Goal: Task Accomplishment & Management: Manage account settings

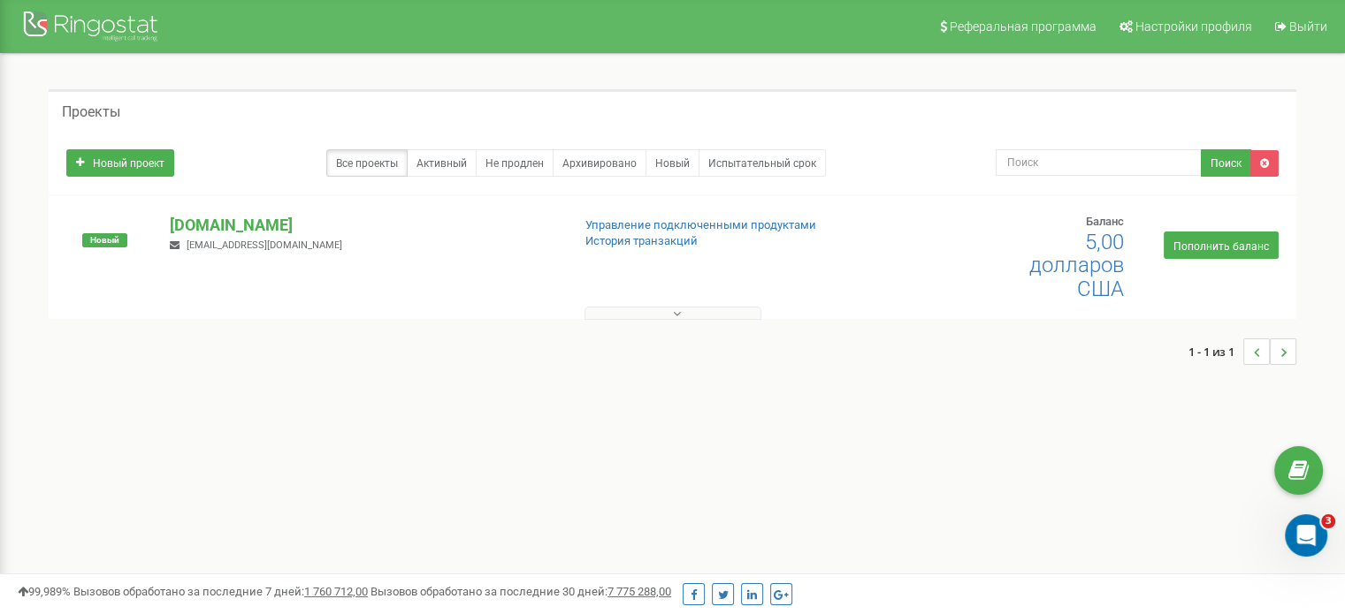
click at [729, 497] on div "Реферальная программа Настройки профиля Выйти Проекты Новый проект Все проекты …" at bounding box center [672, 530] width 1345 height 1061
click at [438, 163] on font "Активный" at bounding box center [441, 163] width 50 height 12
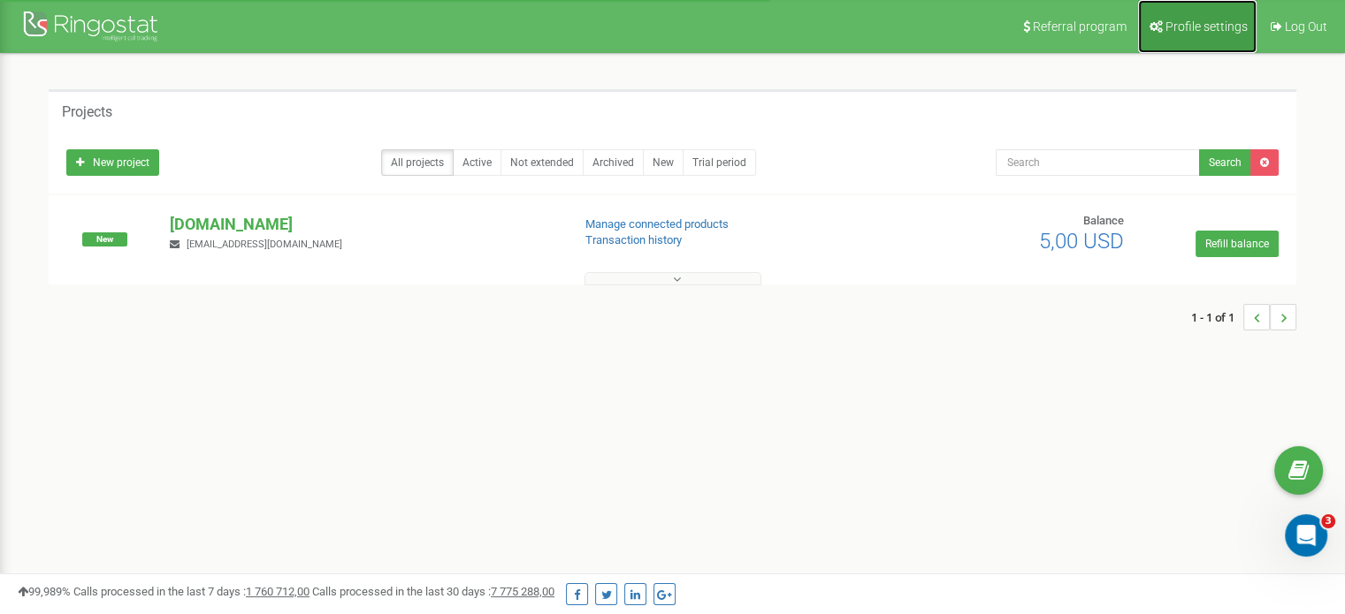
click at [1190, 32] on span "Profile settings" at bounding box center [1206, 26] width 82 height 14
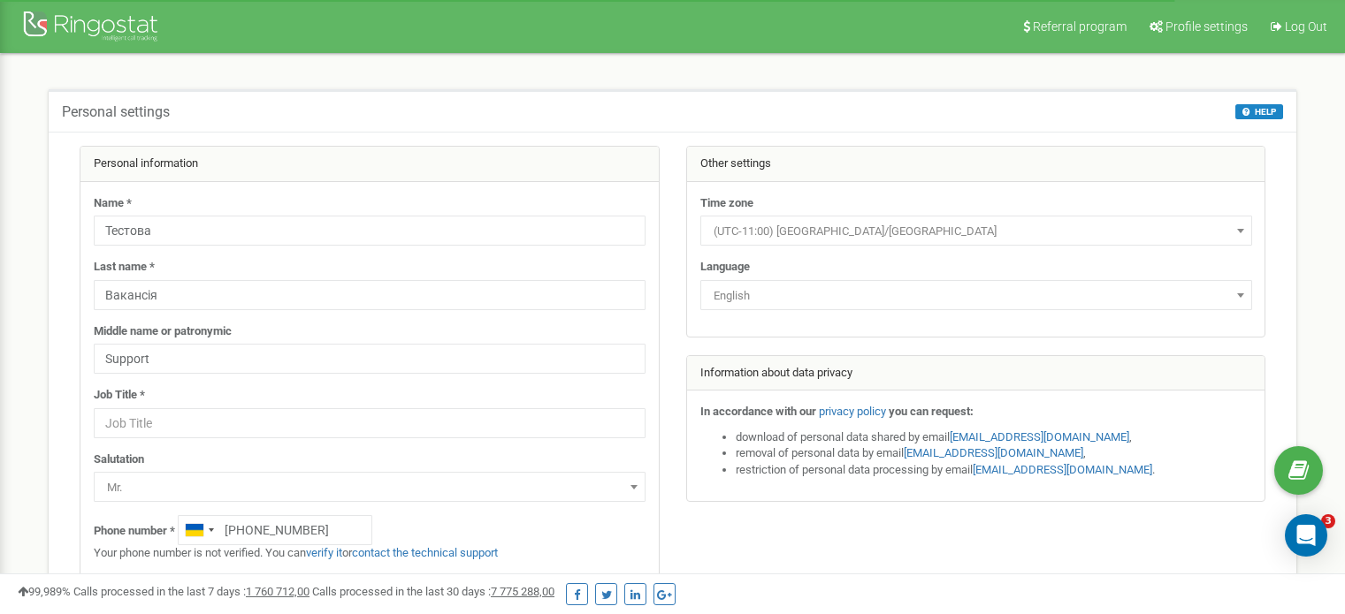
click at [1078, 37] on link "Referral program" at bounding box center [1073, 26] width 124 height 53
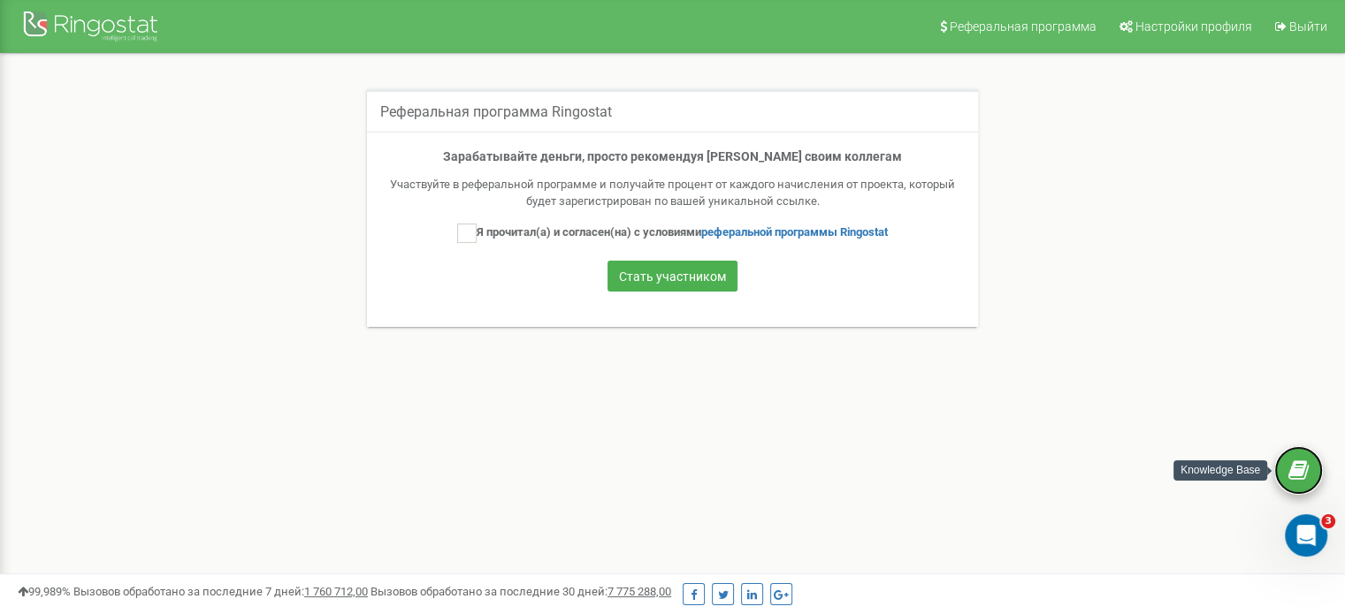
click at [1297, 469] on icon at bounding box center [1298, 471] width 20 height 27
